Goal: Task Accomplishment & Management: Complete application form

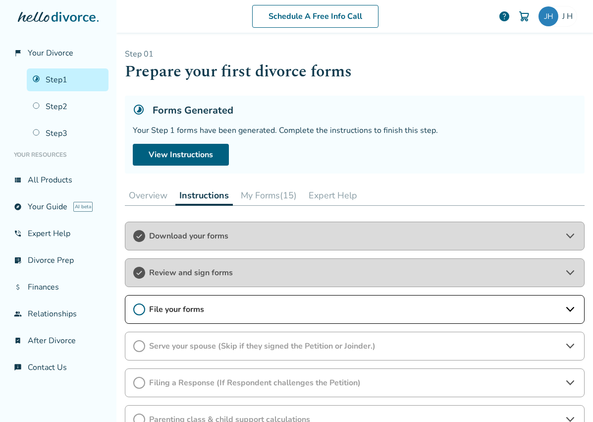
click at [283, 195] on button "My Forms (15)" at bounding box center [269, 195] width 64 height 20
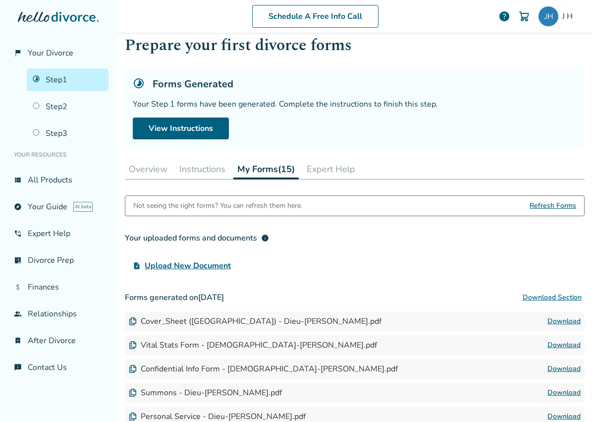
scroll to position [32, 0]
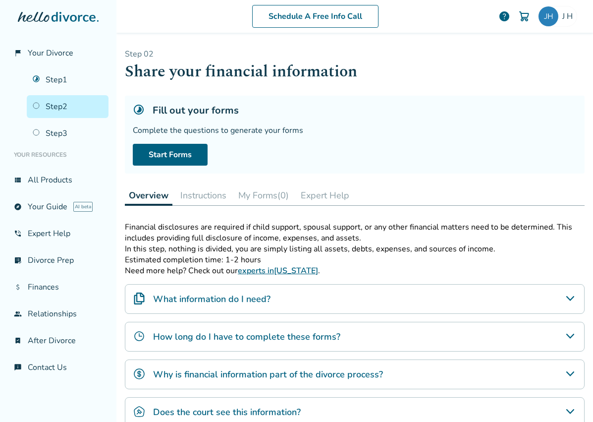
click at [266, 191] on button "My Forms (0)" at bounding box center [264, 195] width 59 height 20
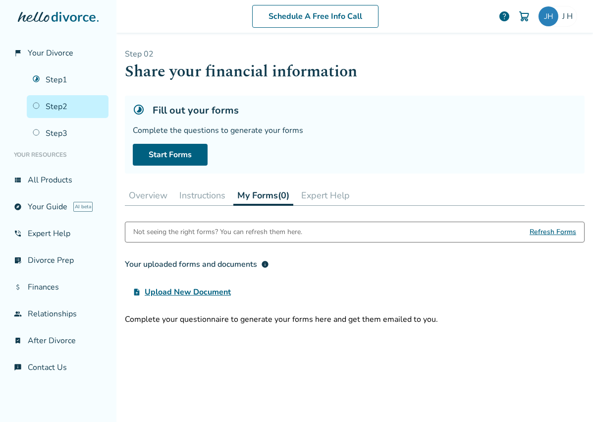
click at [157, 193] on button "Overview" at bounding box center [148, 195] width 47 height 20
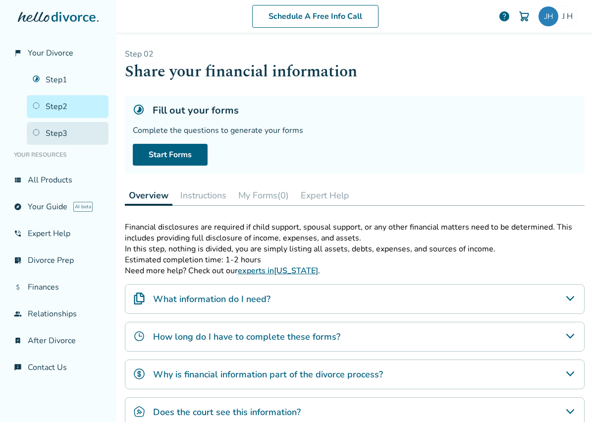
click at [61, 132] on link "Step 3" at bounding box center [68, 133] width 82 height 23
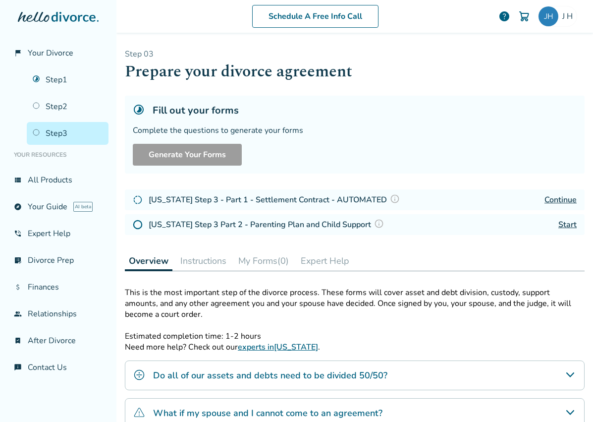
click at [267, 260] on button "My Forms (0)" at bounding box center [264, 261] width 59 height 20
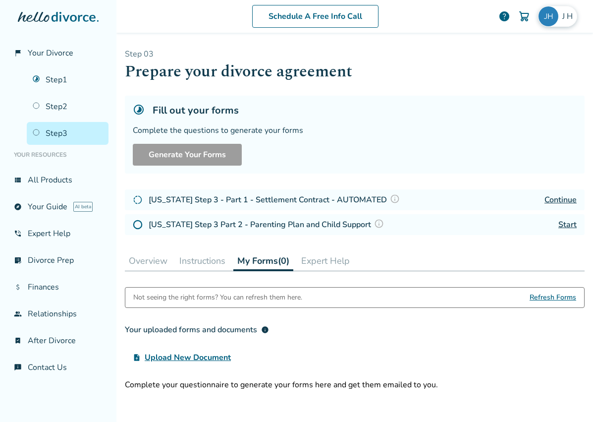
click at [556, 19] on img at bounding box center [549, 16] width 20 height 20
click at [374, 132] on div "Complete the questions to generate your forms" at bounding box center [355, 130] width 444 height 11
click at [294, 199] on h4 "[US_STATE] Step 3 - Part 1 - Settlement Contract - AUTOMATED" at bounding box center [276, 199] width 254 height 13
click at [566, 199] on link "Continue" at bounding box center [561, 199] width 32 height 11
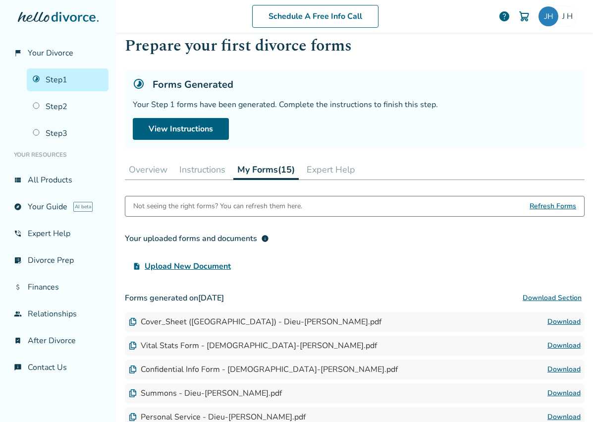
scroll to position [36, 0]
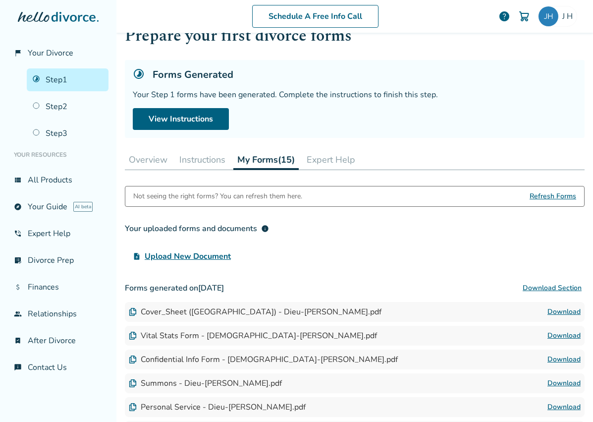
click at [554, 194] on span "Refresh Forms" at bounding box center [553, 196] width 47 height 20
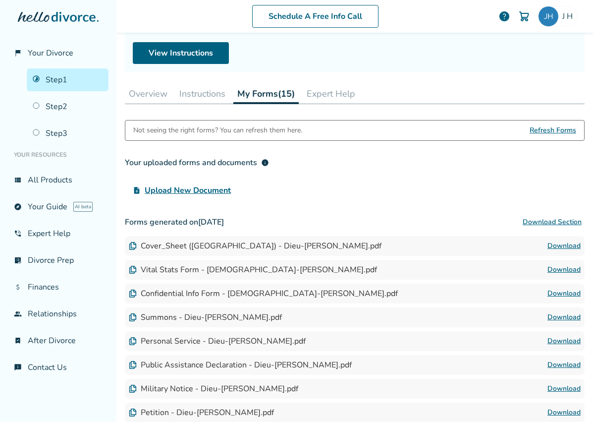
scroll to position [0, 0]
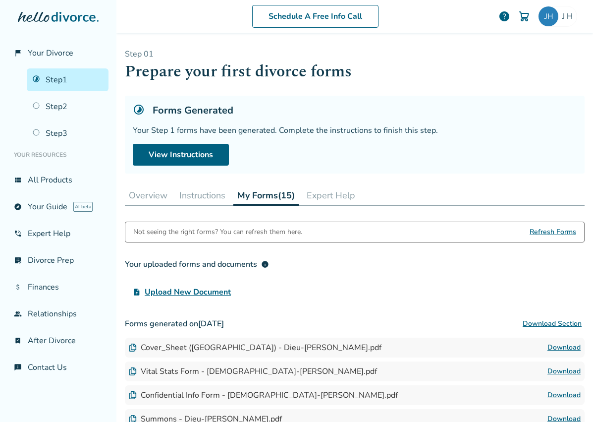
click at [159, 194] on button "Overview" at bounding box center [148, 195] width 47 height 20
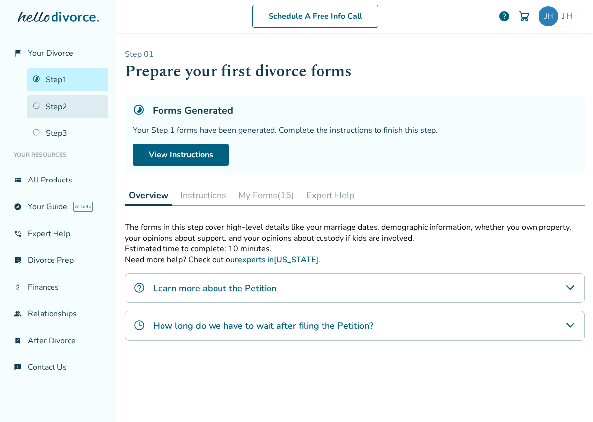
click at [52, 113] on link "Step 2" at bounding box center [68, 106] width 82 height 23
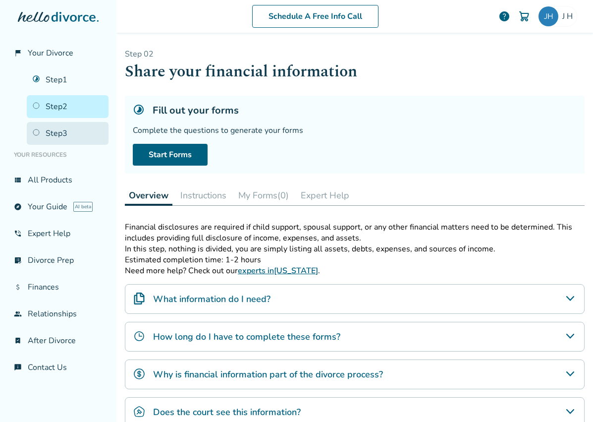
click at [59, 133] on link "Step 3" at bounding box center [68, 133] width 82 height 23
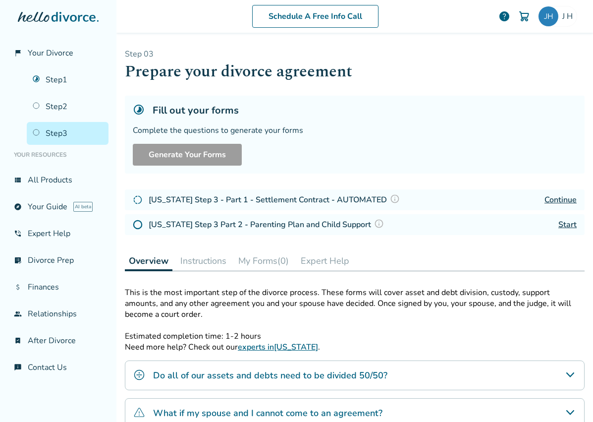
click at [325, 197] on h4 "[US_STATE] Step 3 - Part 1 - Settlement Contract - AUTOMATED" at bounding box center [276, 199] width 254 height 13
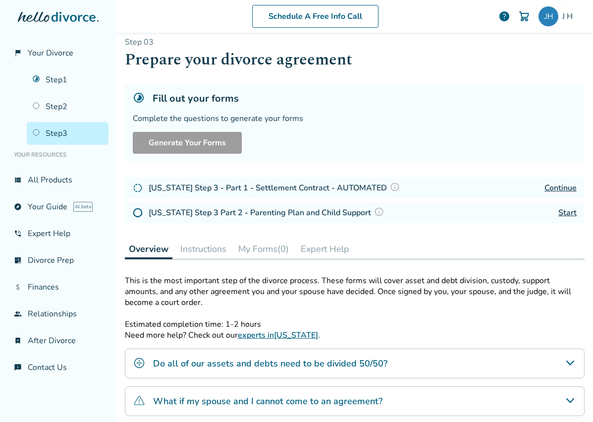
scroll to position [13, 0]
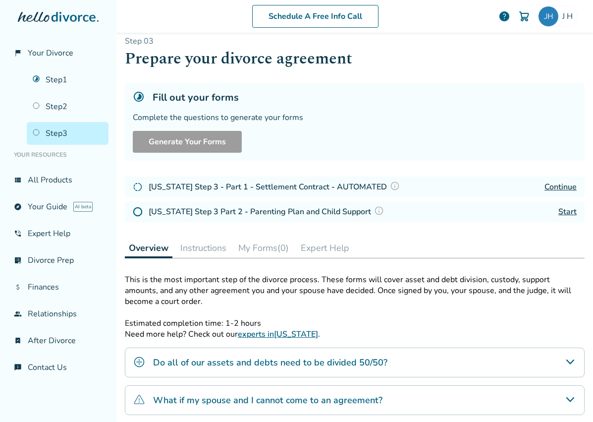
click at [256, 250] on button "My Forms (0)" at bounding box center [264, 248] width 59 height 20
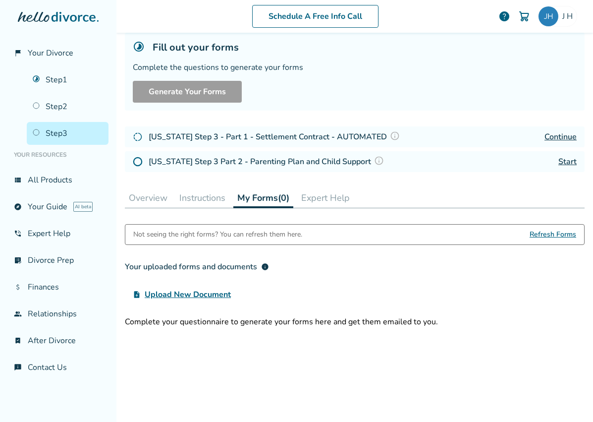
scroll to position [73, 0]
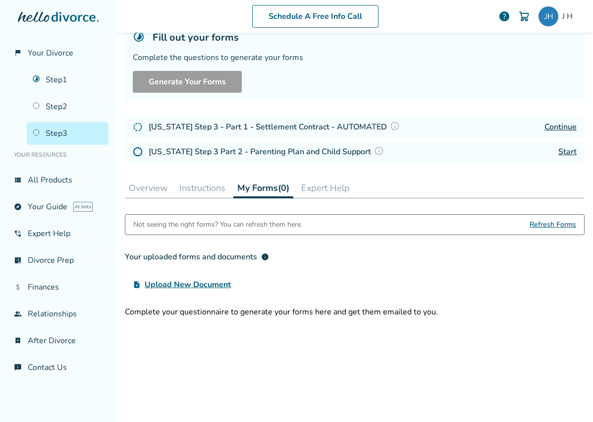
click at [151, 191] on button "Overview" at bounding box center [148, 188] width 47 height 20
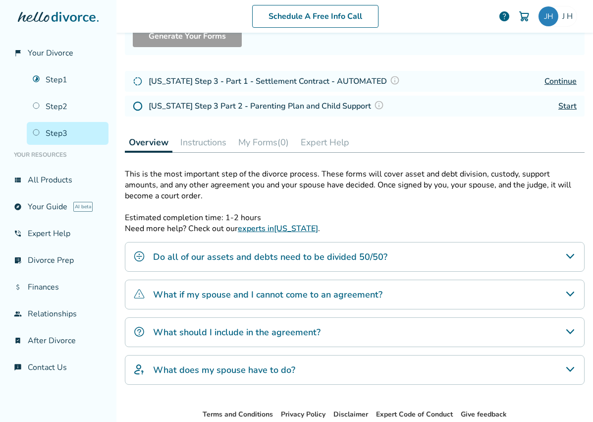
scroll to position [173, 0]
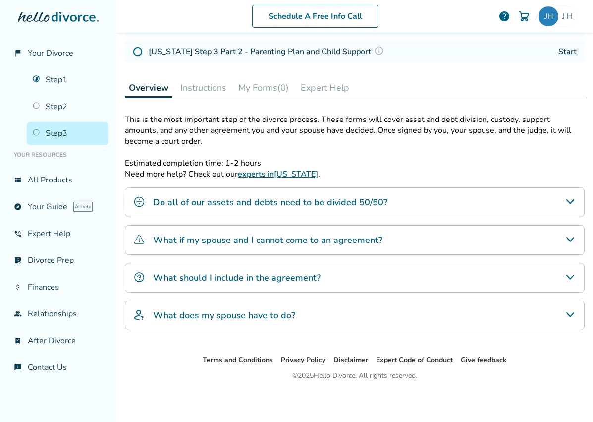
click at [214, 89] on button "Instructions" at bounding box center [204, 88] width 54 height 20
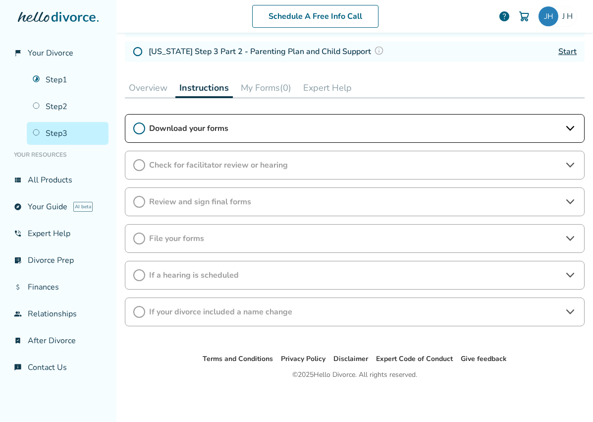
click at [377, 136] on div "Download your forms" at bounding box center [355, 128] width 460 height 29
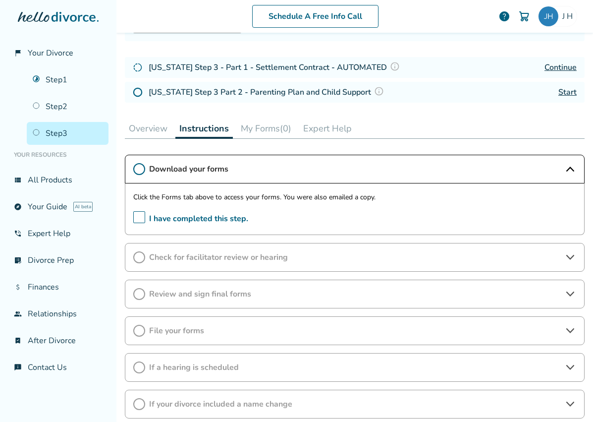
scroll to position [132, 0]
click at [286, 130] on button "My Forms (0)" at bounding box center [266, 129] width 59 height 20
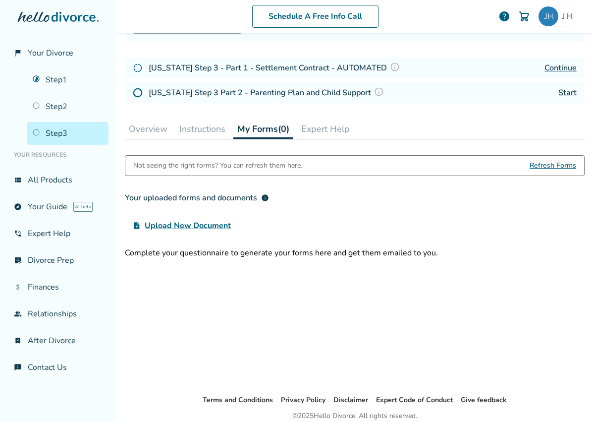
click at [390, 67] on img at bounding box center [395, 67] width 10 height 10
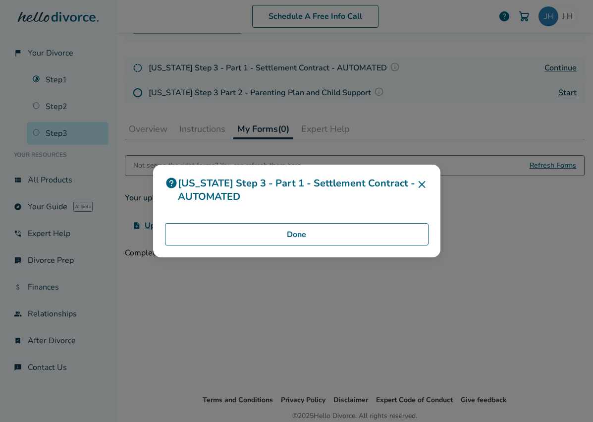
click at [291, 239] on button "Done" at bounding box center [297, 234] width 264 height 23
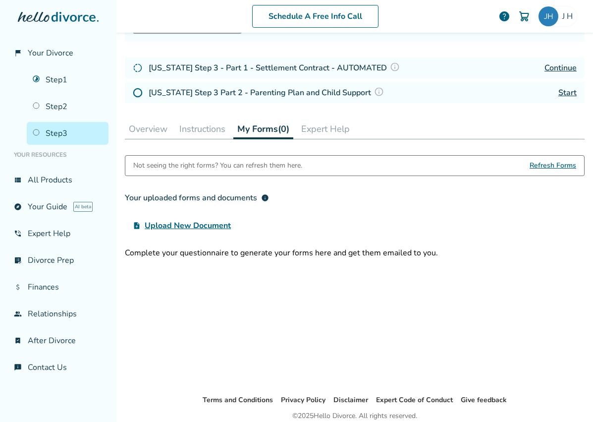
click at [268, 128] on button "My Forms (0)" at bounding box center [264, 129] width 60 height 20
click at [62, 131] on link "Step 3" at bounding box center [68, 133] width 82 height 23
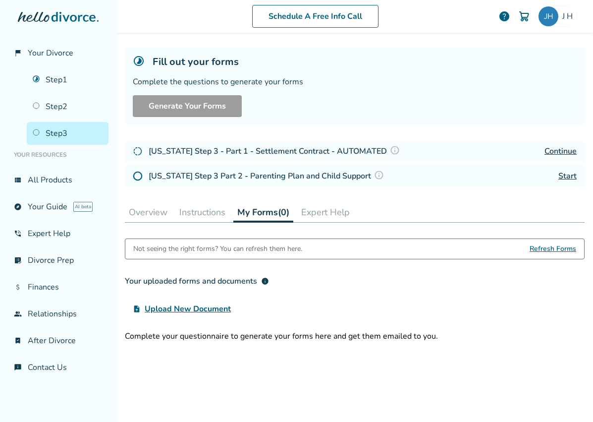
click at [566, 154] on link "Continue" at bounding box center [561, 151] width 32 height 11
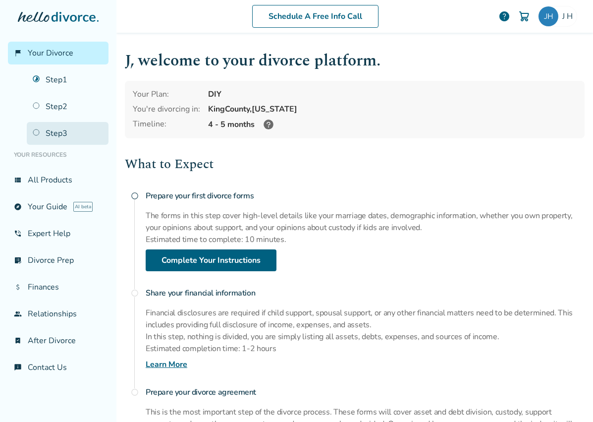
click at [66, 130] on link "Step 3" at bounding box center [68, 133] width 82 height 23
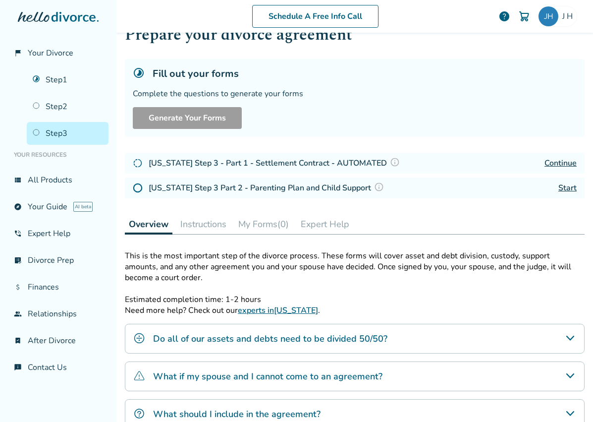
scroll to position [37, 0]
click at [564, 159] on link "Continue" at bounding box center [561, 162] width 32 height 11
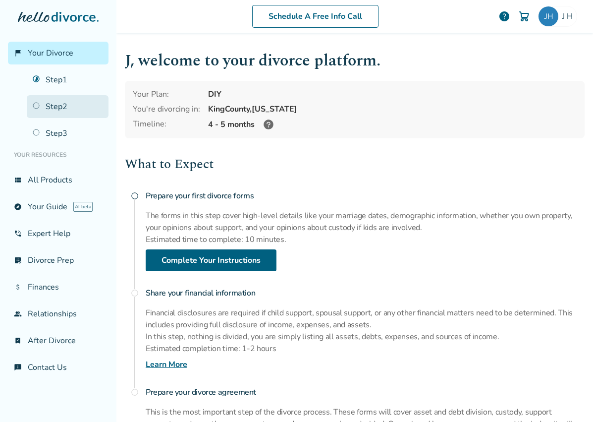
click at [52, 106] on link "Step 2" at bounding box center [68, 106] width 82 height 23
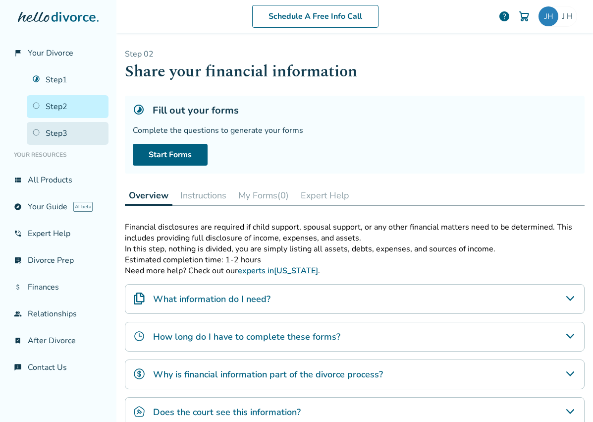
click at [59, 136] on link "Step 3" at bounding box center [68, 133] width 82 height 23
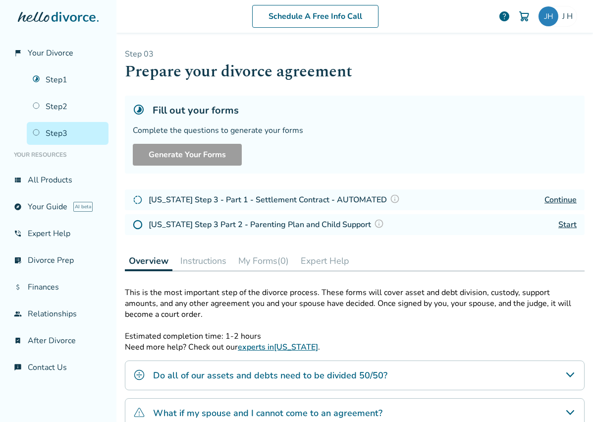
click at [286, 255] on button "My Forms (0)" at bounding box center [264, 261] width 59 height 20
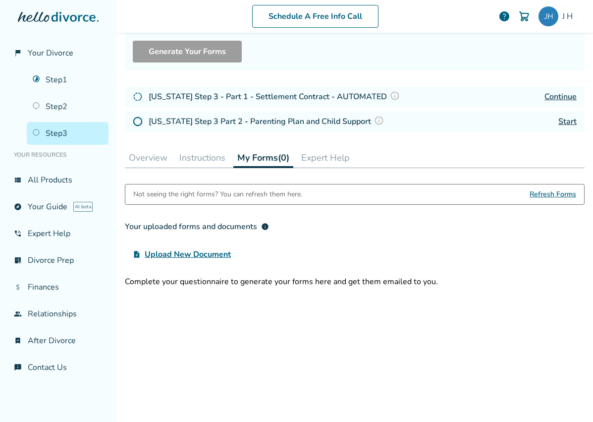
scroll to position [109, 0]
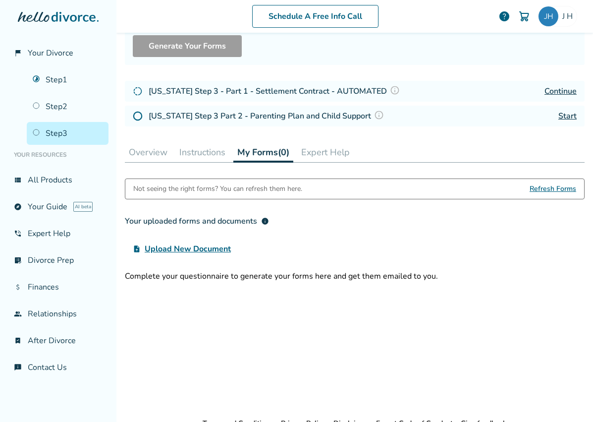
click at [557, 186] on span "Refresh Forms" at bounding box center [553, 189] width 47 height 20
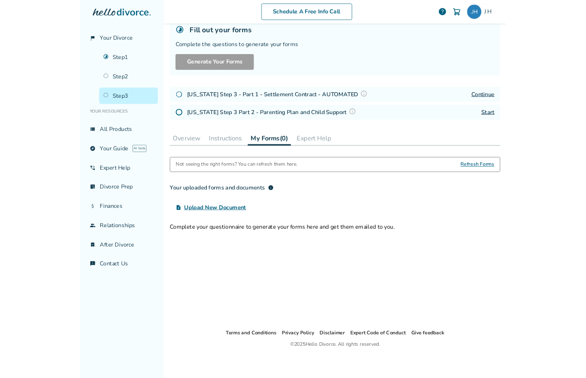
scroll to position [66, 0]
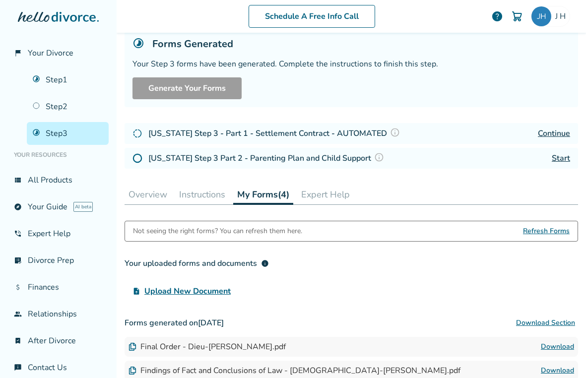
click at [549, 235] on span "Refresh Forms" at bounding box center [546, 231] width 47 height 20
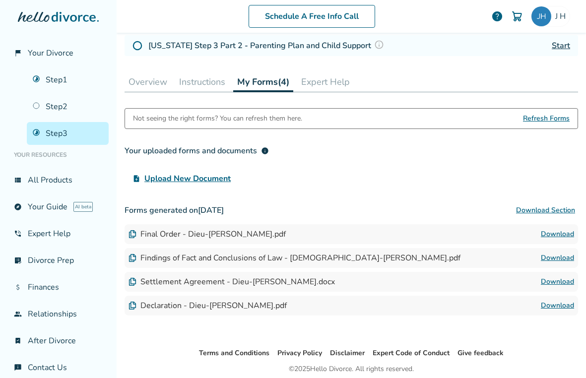
scroll to position [179, 0]
click at [555, 283] on link "Download" at bounding box center [556, 281] width 33 height 12
